Goal: Find specific page/section: Find specific page/section

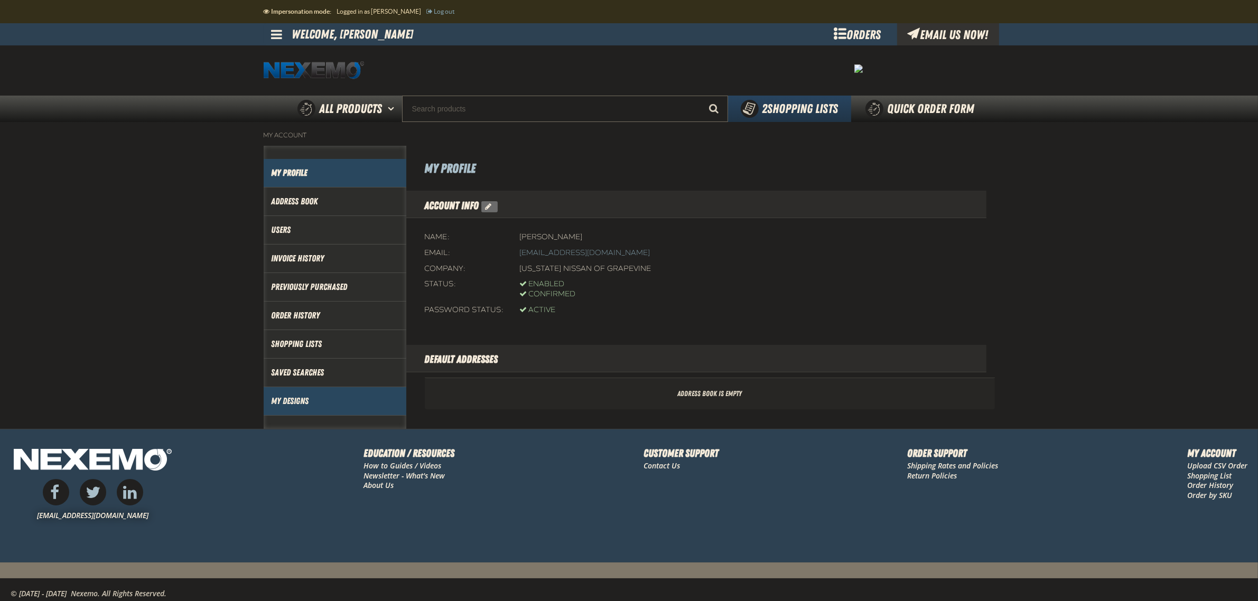
click at [308, 407] on link "My Designs" at bounding box center [335, 401] width 127 height 12
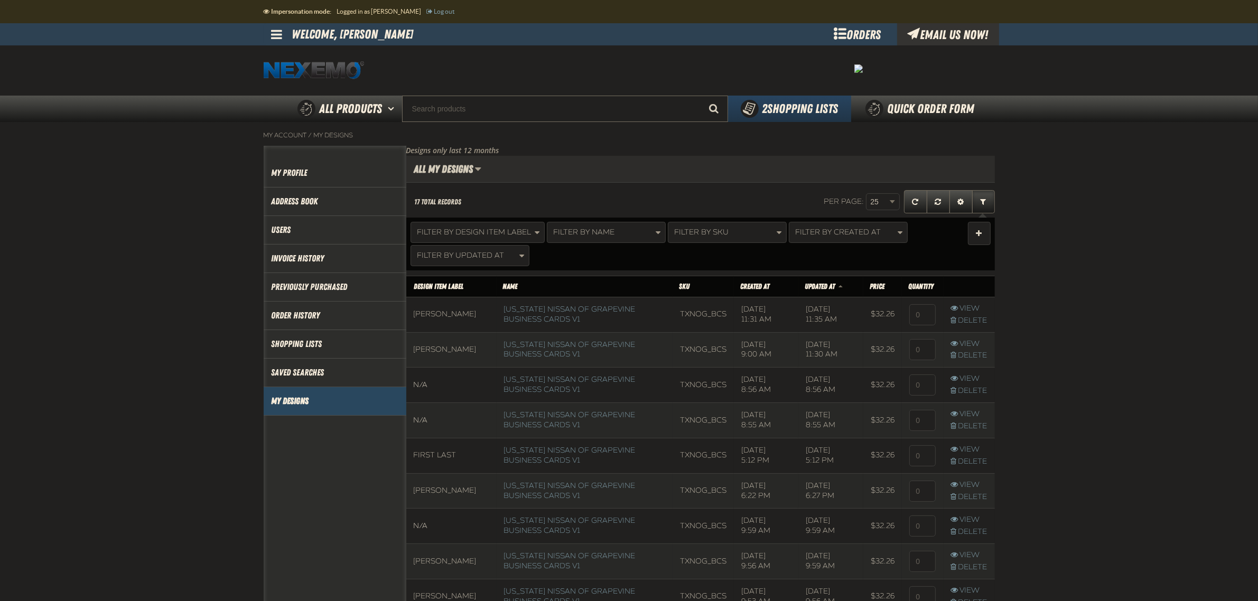
scroll to position [1, 1]
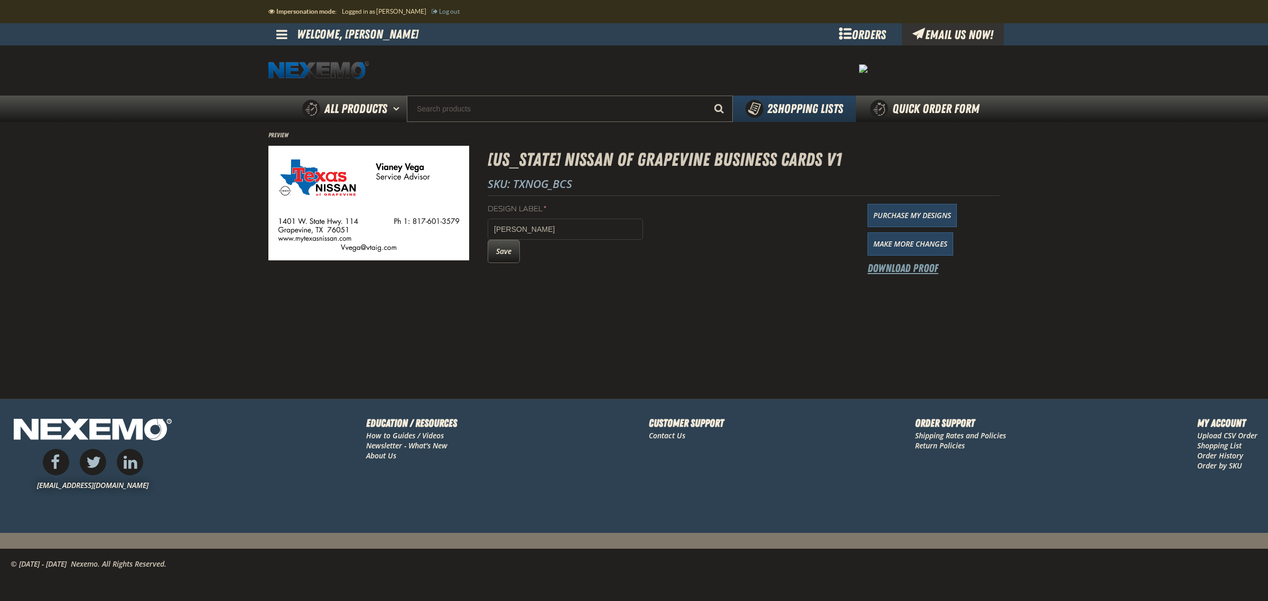
drag, startPoint x: 896, startPoint y: 267, endPoint x: 889, endPoint y: 262, distance: 9.1
click at [896, 267] on link "Download Proof" at bounding box center [903, 268] width 71 height 15
click at [913, 268] on link "Download Proof" at bounding box center [903, 268] width 71 height 15
drag, startPoint x: 573, startPoint y: 181, endPoint x: 514, endPoint y: 186, distance: 59.9
click at [514, 186] on p "SKU: TXNOG_BCS" at bounding box center [744, 183] width 512 height 15
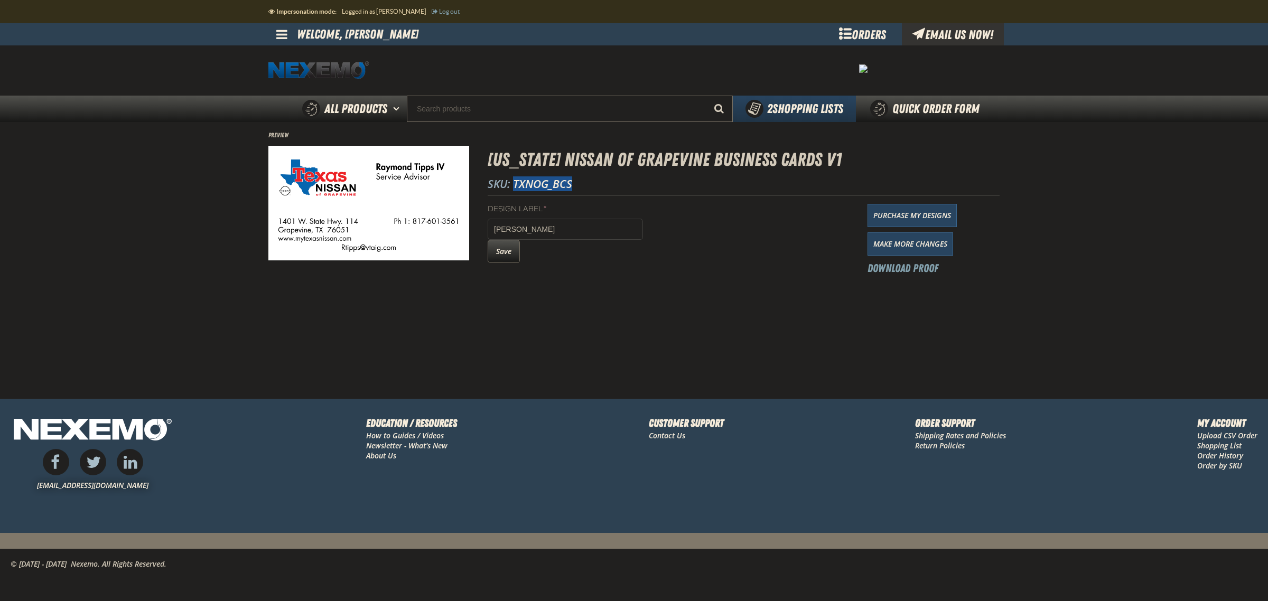
copy span "TXNOG_BCS"
click at [537, 106] on input "Search" at bounding box center [570, 109] width 326 height 26
paste input "TXNOG_BCS"
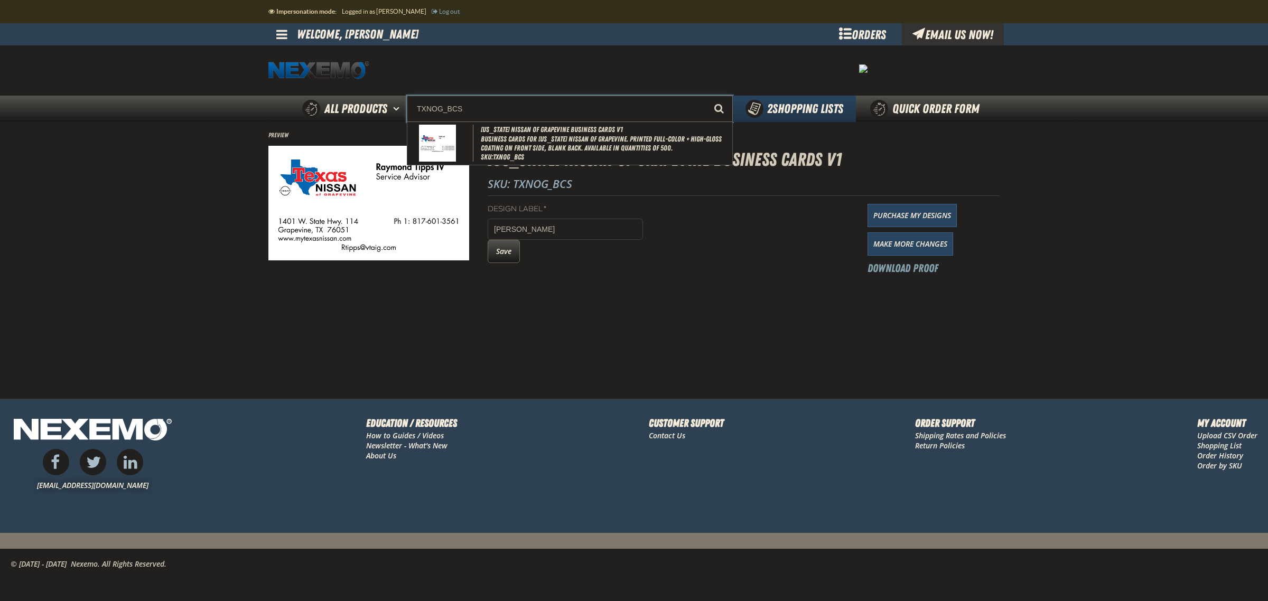
type input "TXNOG_BCS"
click at [706, 96] on button "Start Searching" at bounding box center [719, 109] width 26 height 26
